Goal: Find specific page/section: Find specific page/section

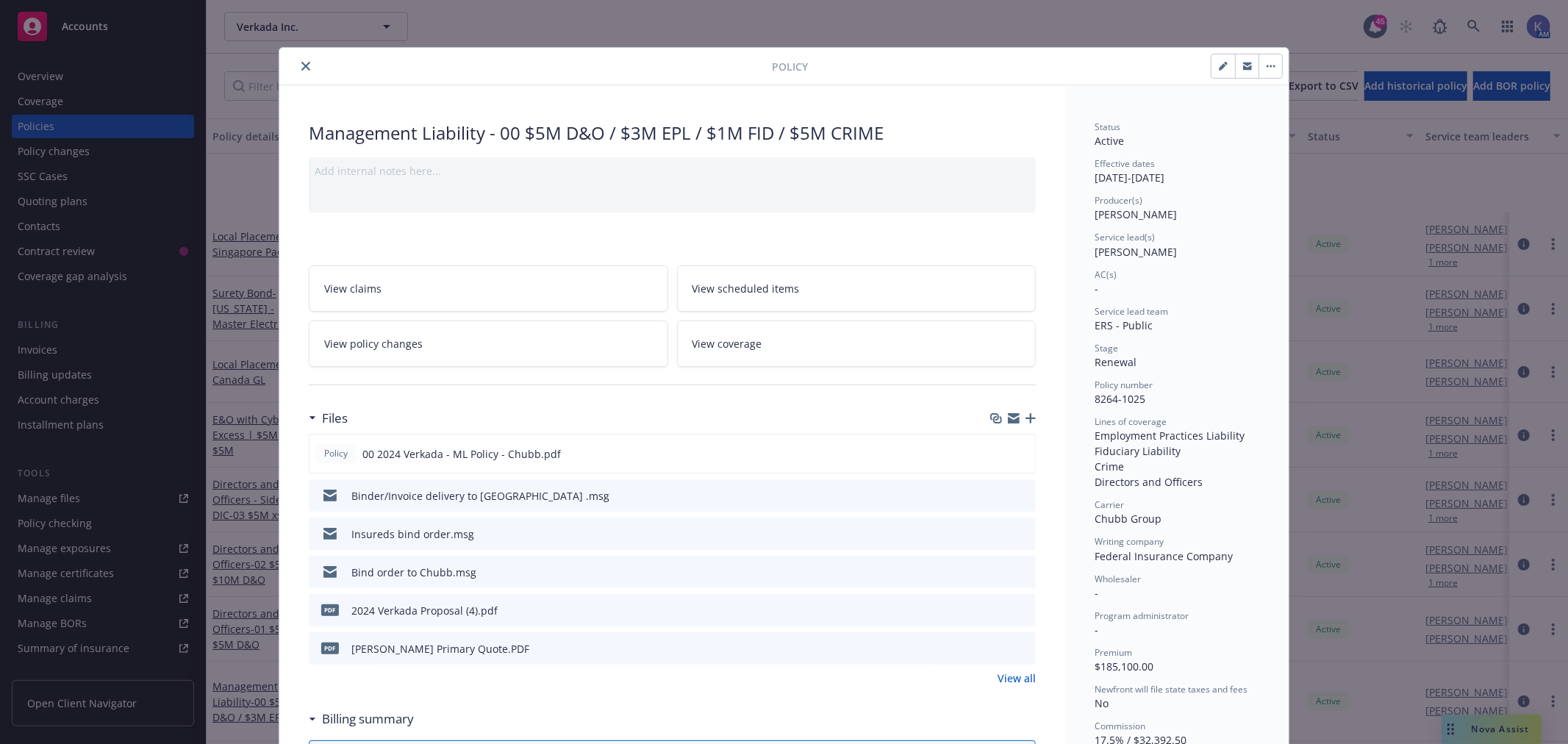
scroll to position [164, 0]
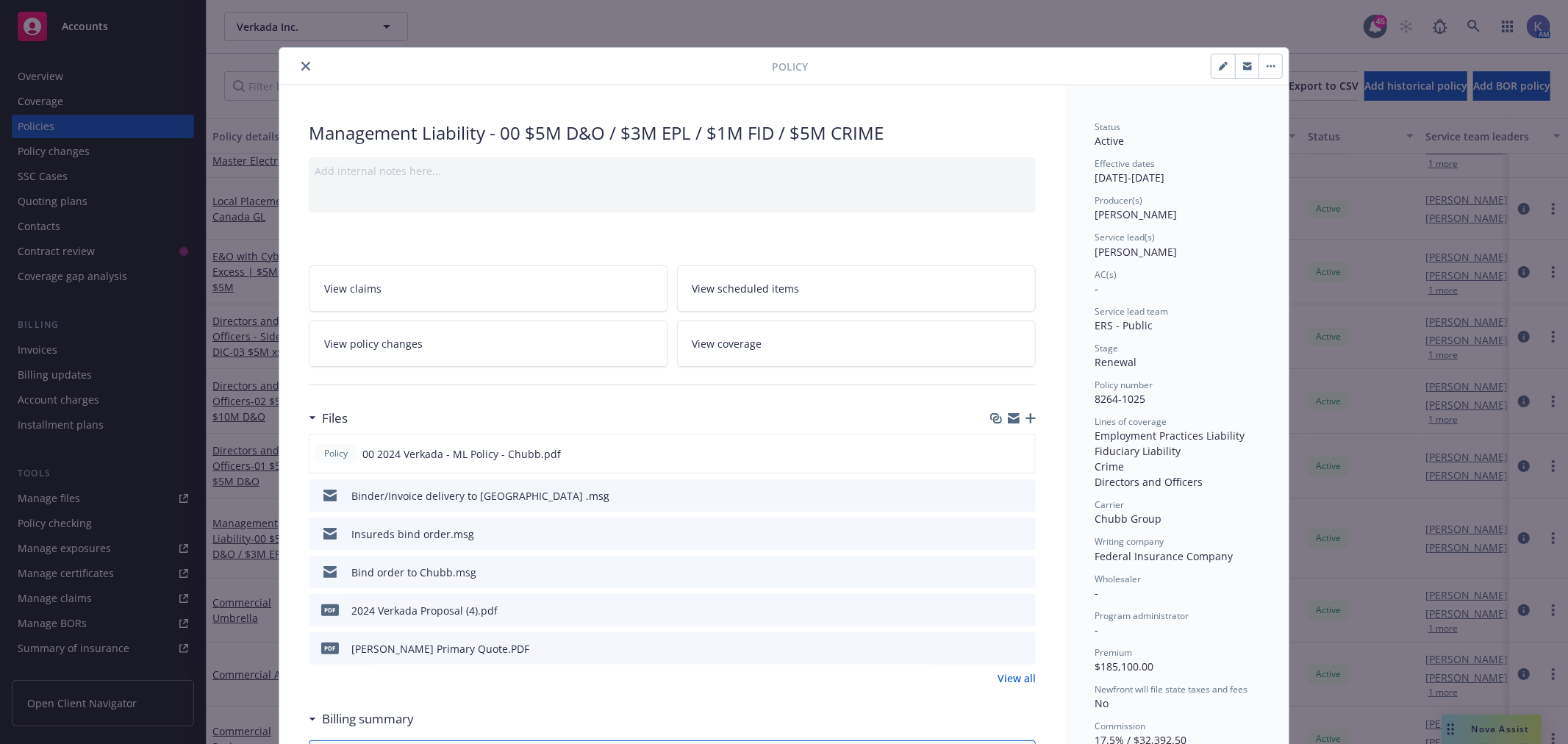
click at [303, 69] on icon "close" at bounding box center [305, 66] width 9 height 9
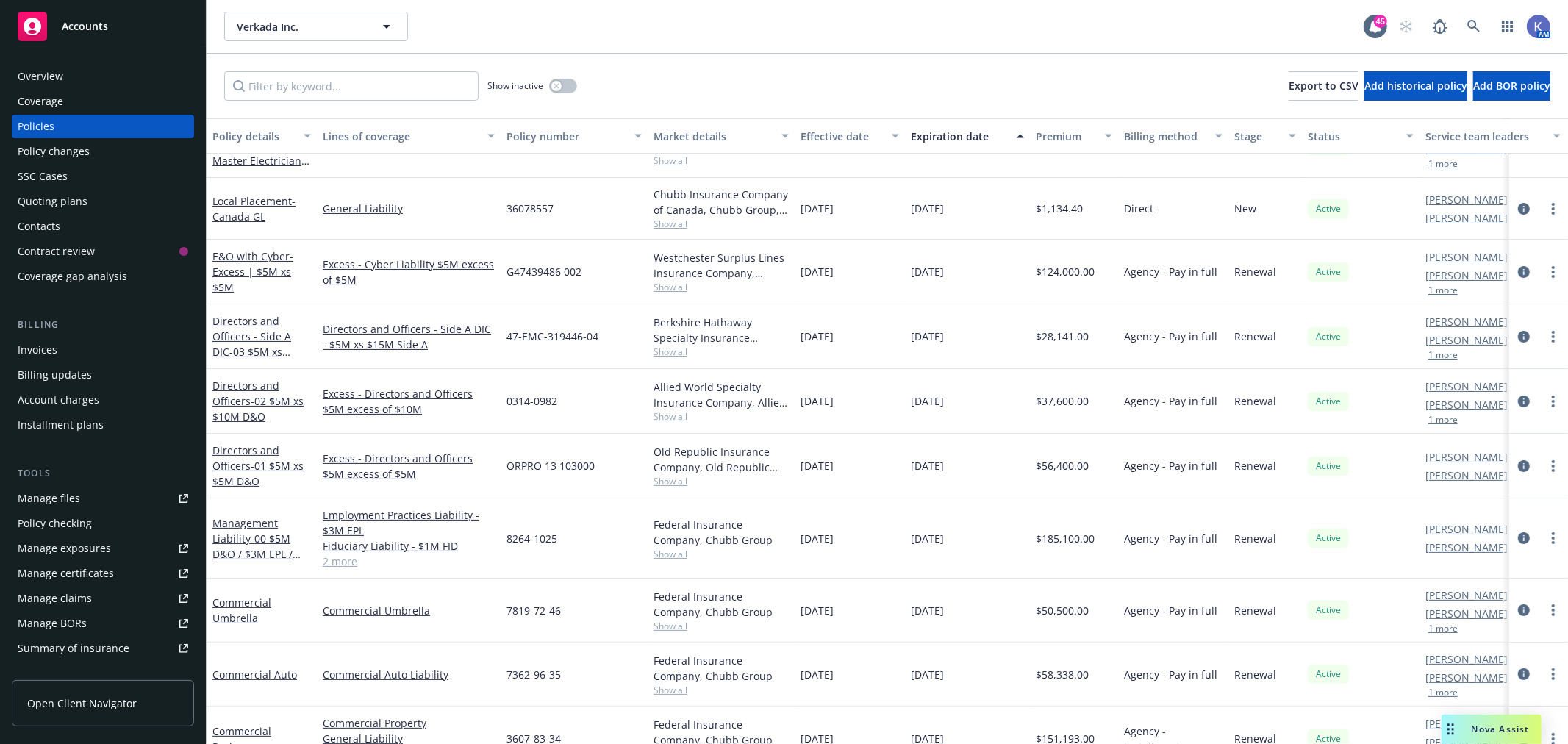
click at [625, 49] on div "Verkada Inc. Verkada Inc. 45 AM" at bounding box center [887, 27] width 1362 height 53
click at [1480, 26] on icon at bounding box center [1474, 27] width 13 height 13
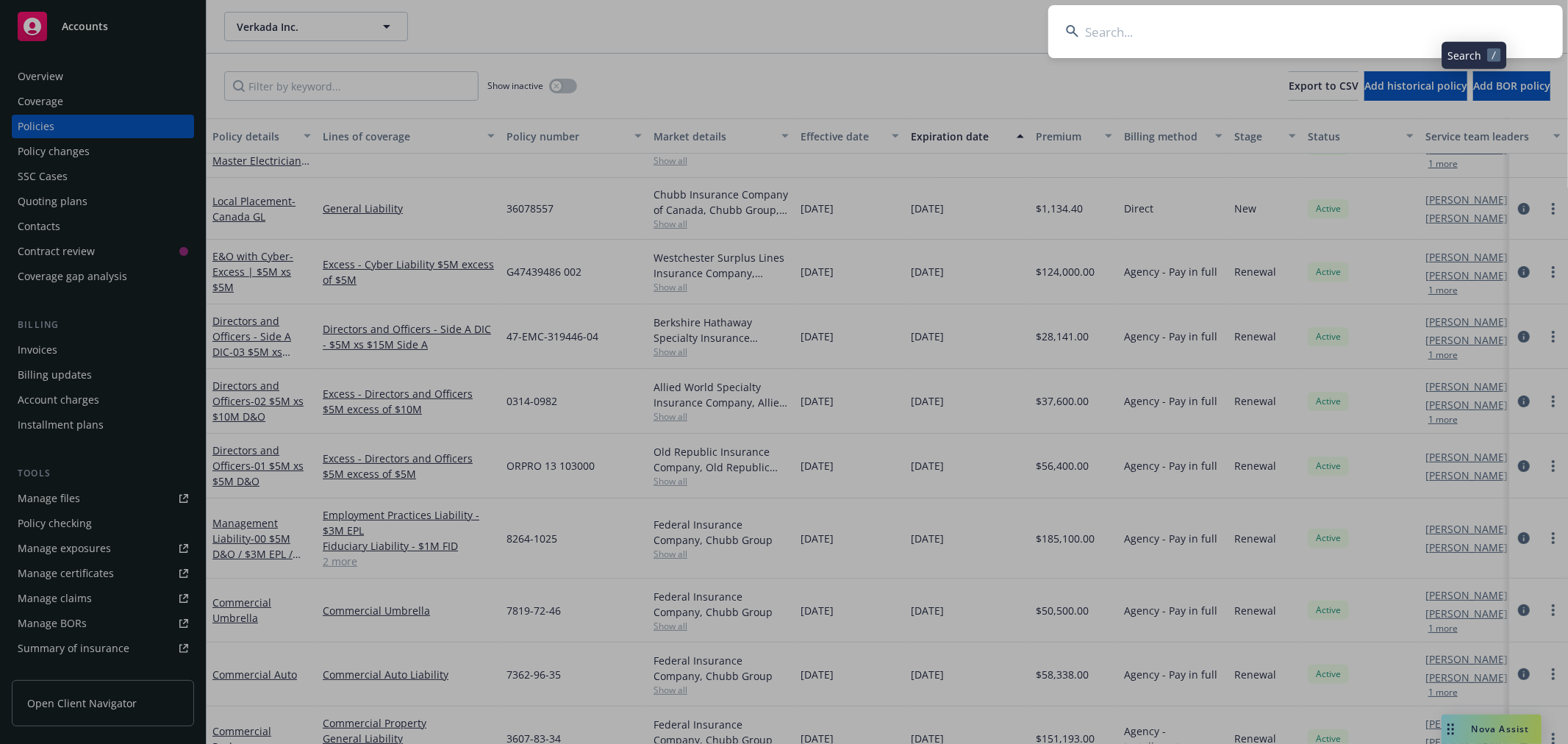
click at [1371, 25] on input at bounding box center [1305, 31] width 515 height 53
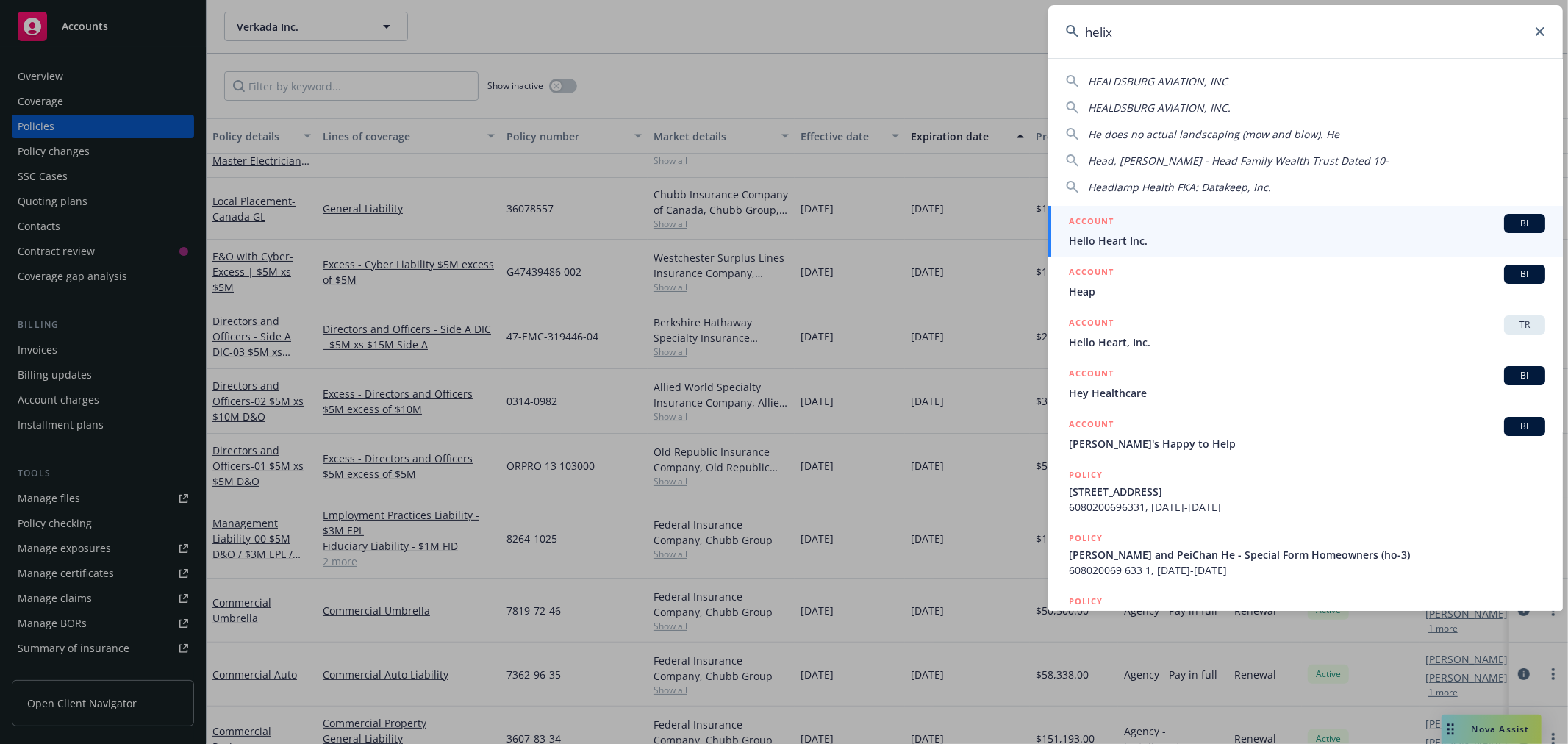
type input "helix"
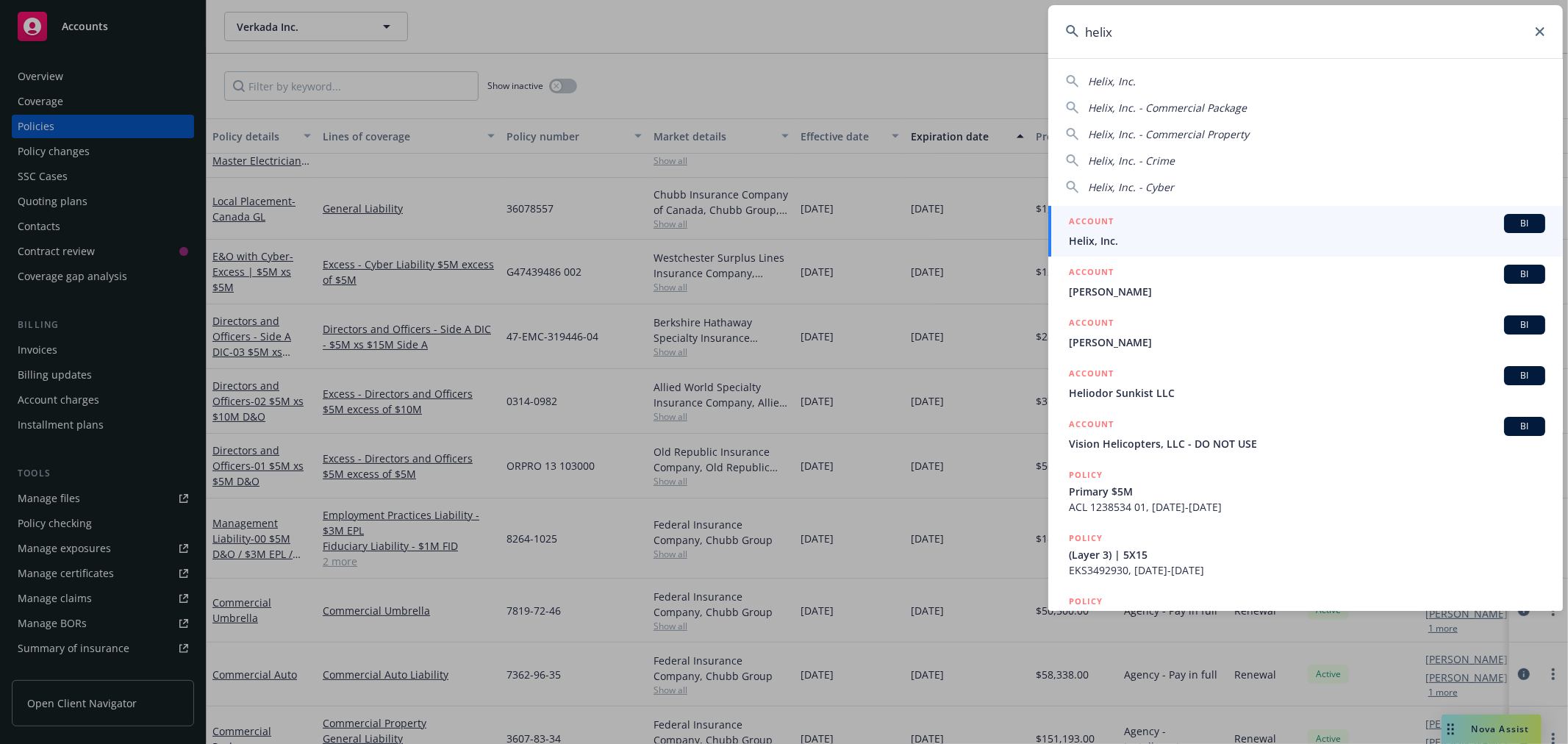
click at [1136, 245] on span "Helix, Inc." at bounding box center [1307, 241] width 477 height 15
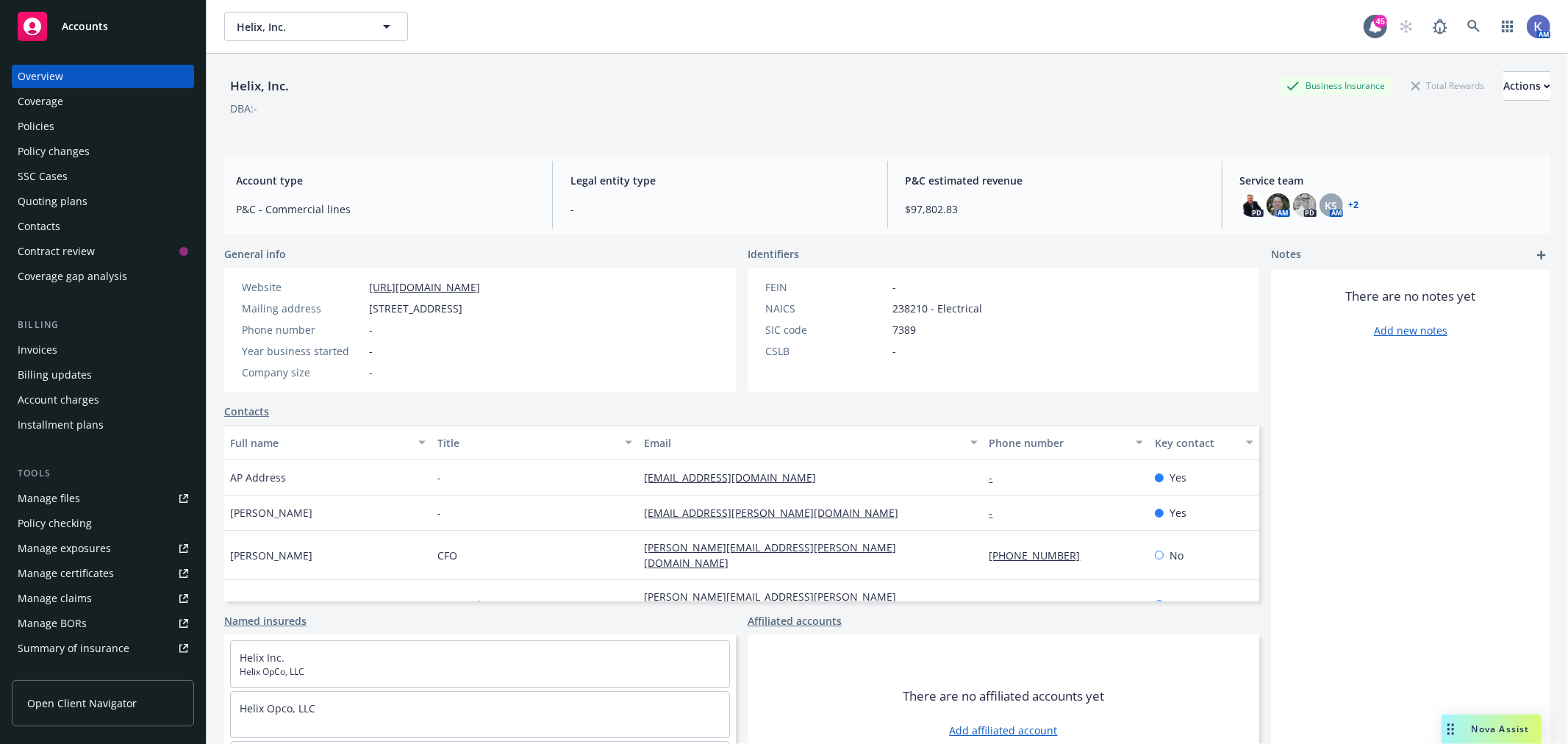
click at [82, 120] on div "Policies" at bounding box center [103, 127] width 170 height 24
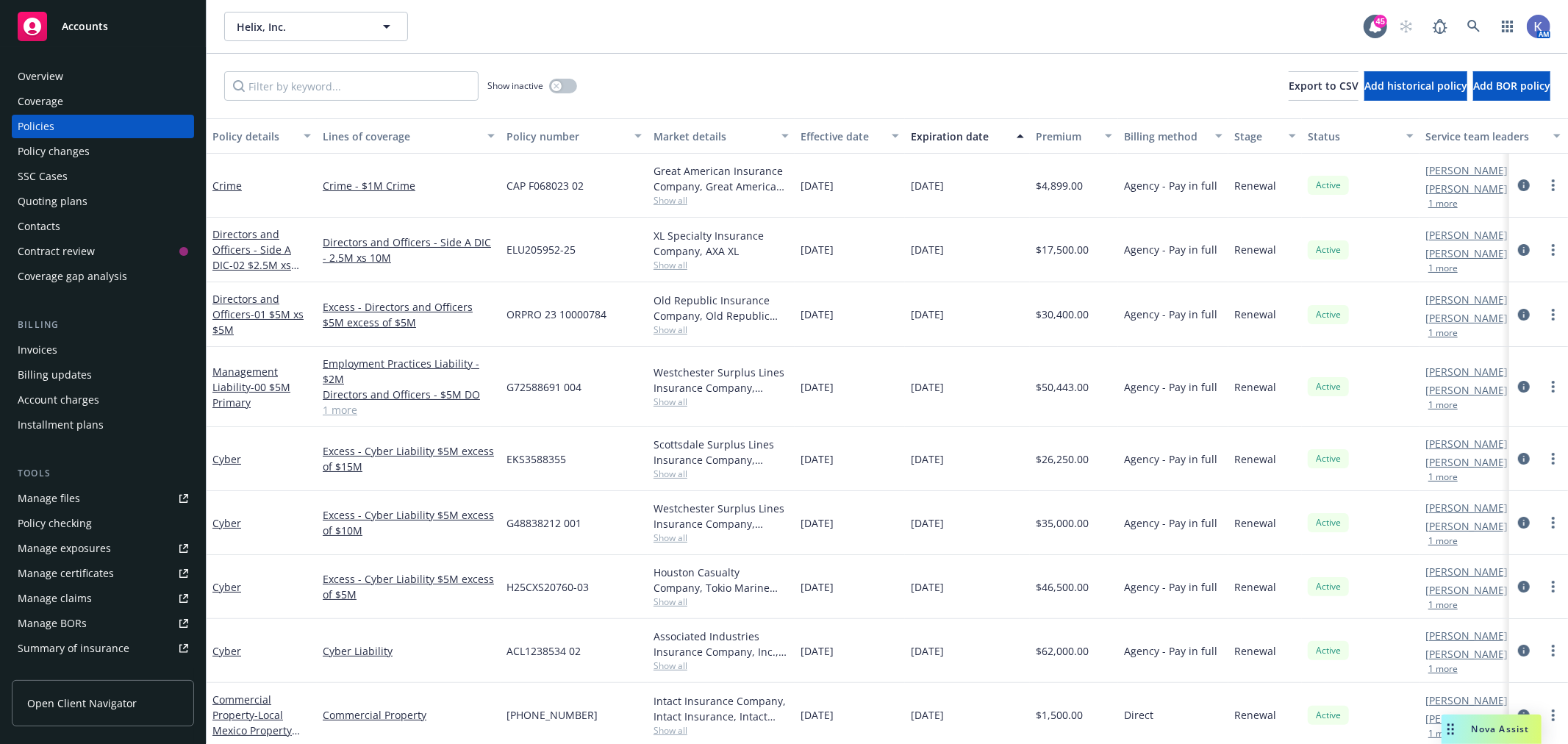
click at [674, 203] on span "Show all" at bounding box center [721, 200] width 135 height 12
click at [715, 86] on div "Show inactive Export to CSV Add historical policy Add BOR policy" at bounding box center [887, 86] width 1362 height 65
click at [766, 89] on div "Show inactive Export to CSV Add historical policy Add BOR policy" at bounding box center [887, 86] width 1362 height 65
click at [677, 201] on span "Show all" at bounding box center [721, 200] width 135 height 12
click at [707, 86] on div "Show inactive Export to CSV Add historical policy Add BOR policy" at bounding box center [887, 86] width 1362 height 65
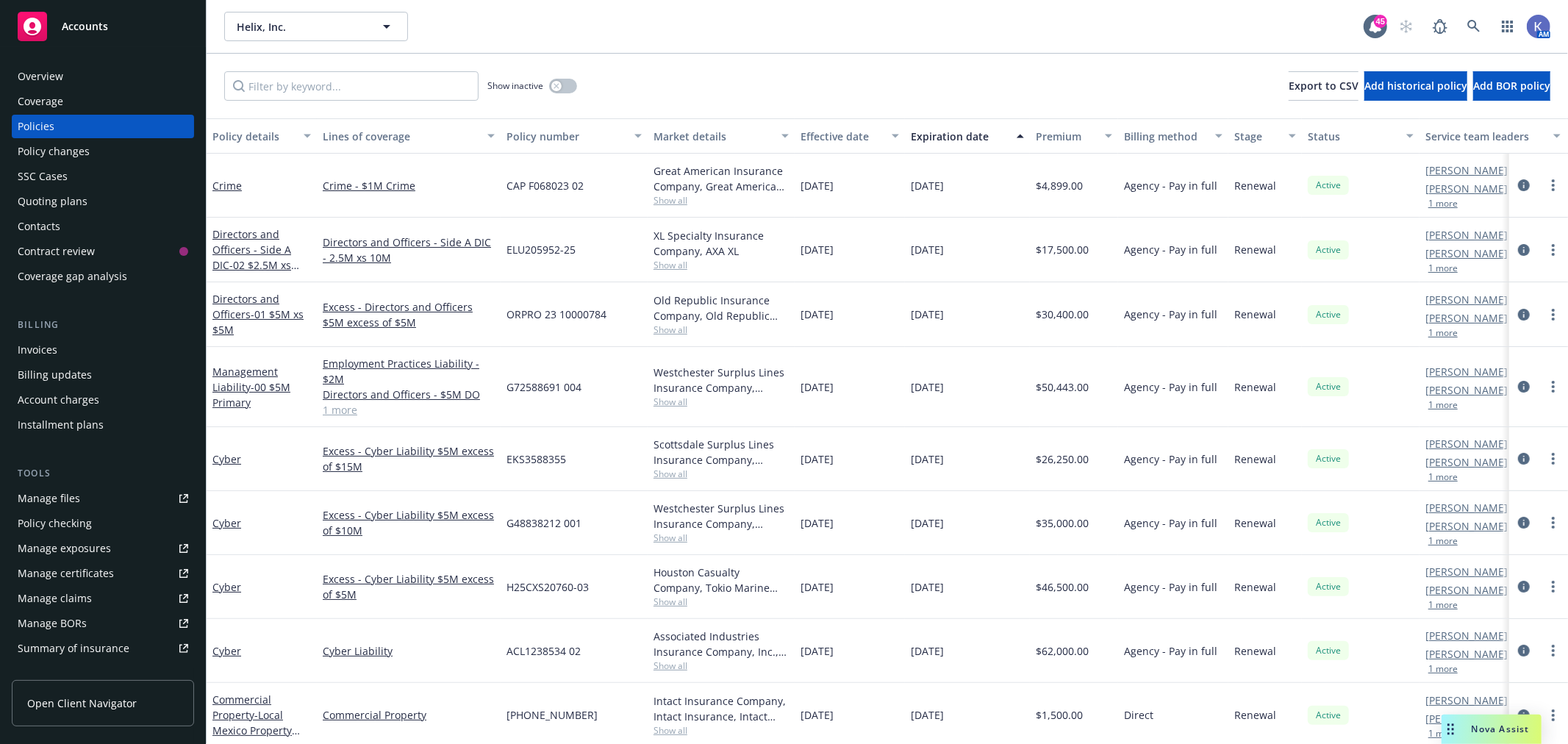
click at [794, 84] on div "Show inactive Export to CSV Add historical policy Add BOR policy" at bounding box center [887, 86] width 1362 height 65
click at [755, 82] on div "Show inactive Export to CSV Add historical policy Add BOR policy" at bounding box center [887, 86] width 1362 height 65
click at [230, 187] on link "Crime" at bounding box center [226, 186] width 29 height 14
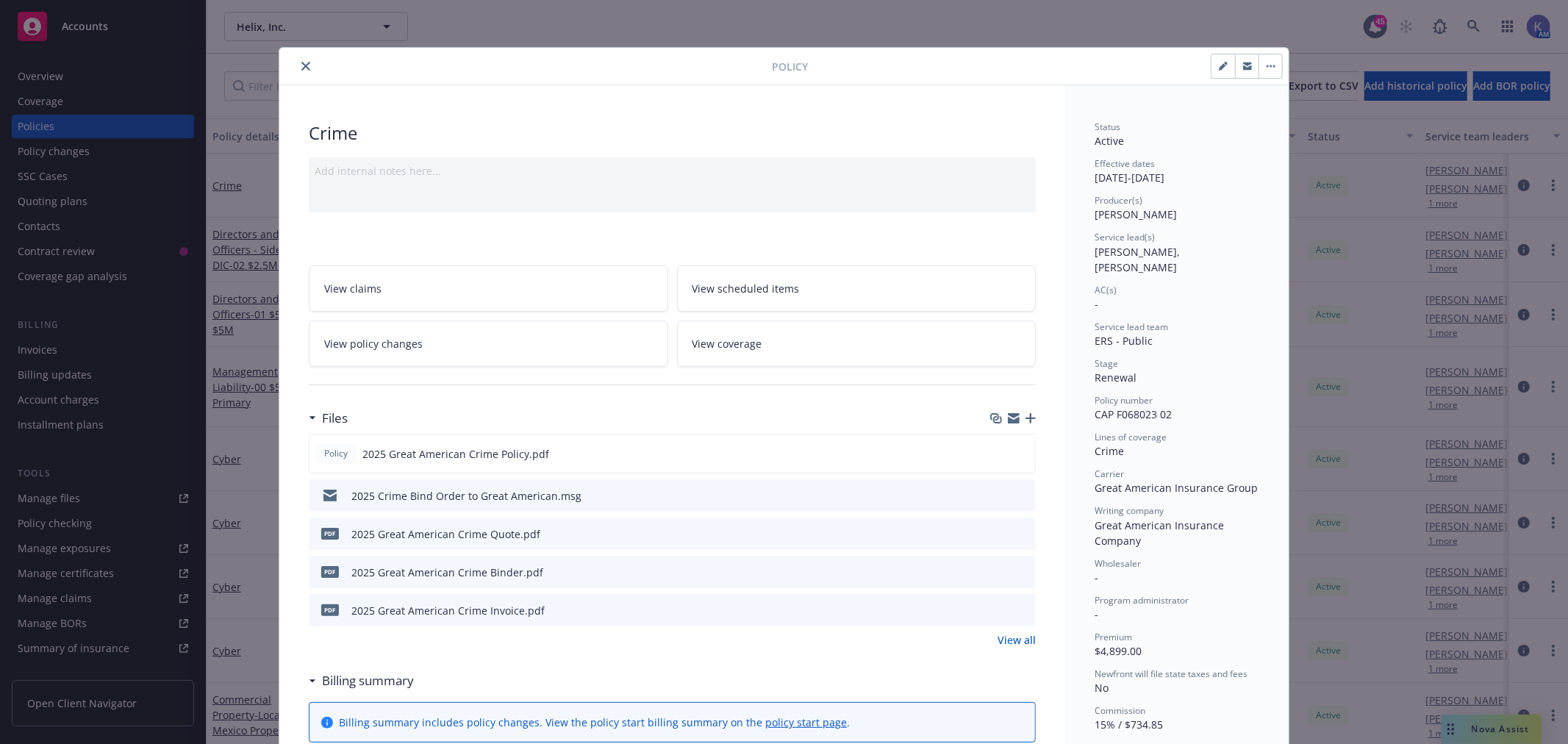
click at [302, 64] on icon "close" at bounding box center [305, 66] width 9 height 9
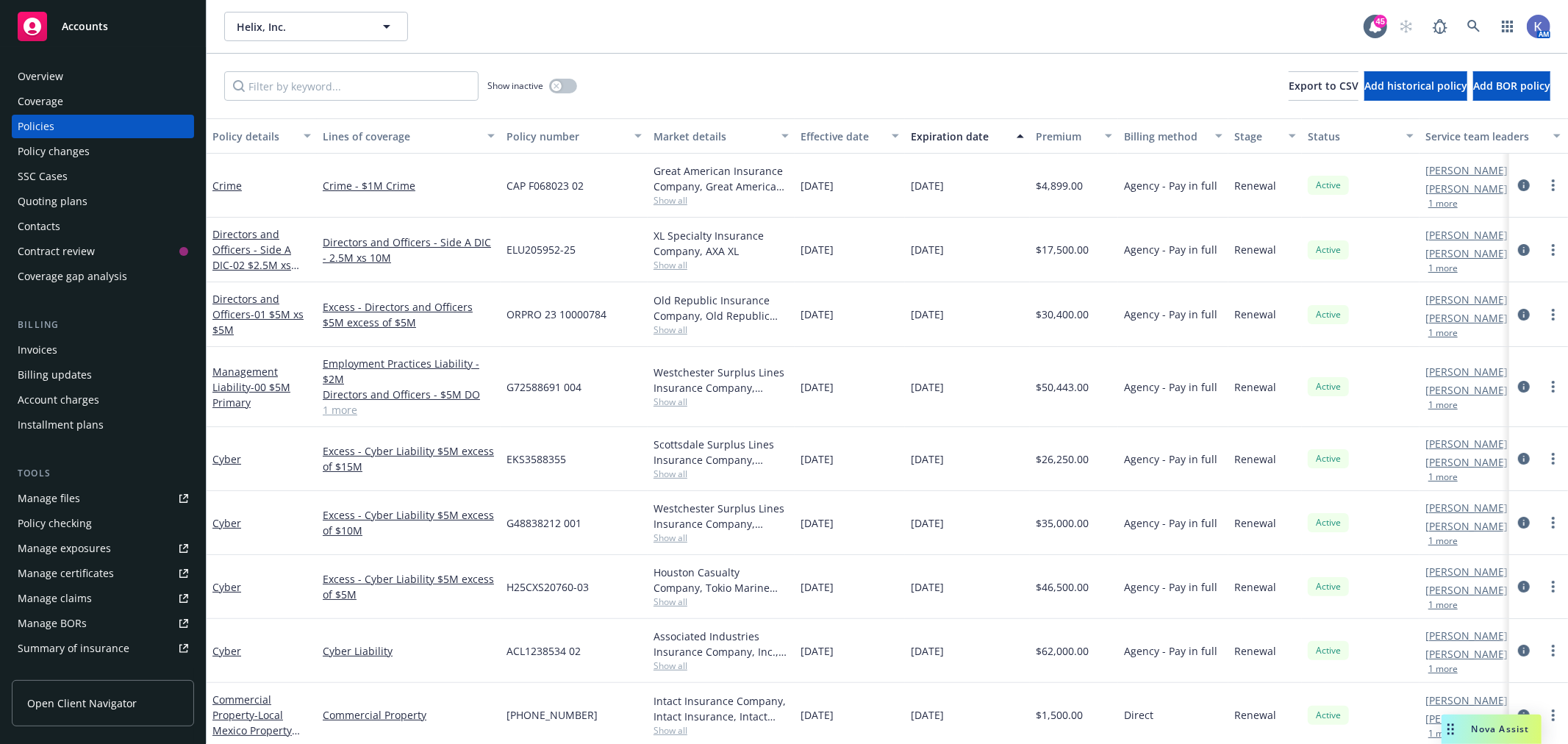
click at [843, 74] on div "Show inactive Export to CSV Add historical policy Add BOR policy" at bounding box center [887, 86] width 1362 height 65
click at [838, 69] on div "Show inactive Export to CSV Add historical policy Add BOR policy" at bounding box center [887, 86] width 1362 height 65
click at [733, 76] on div "Show inactive Export to CSV Add historical policy Add BOR policy" at bounding box center [887, 86] width 1362 height 65
click at [875, 63] on div "Show inactive Export to CSV Add historical policy Add BOR policy" at bounding box center [887, 86] width 1362 height 65
